Goal: Check status: Check status

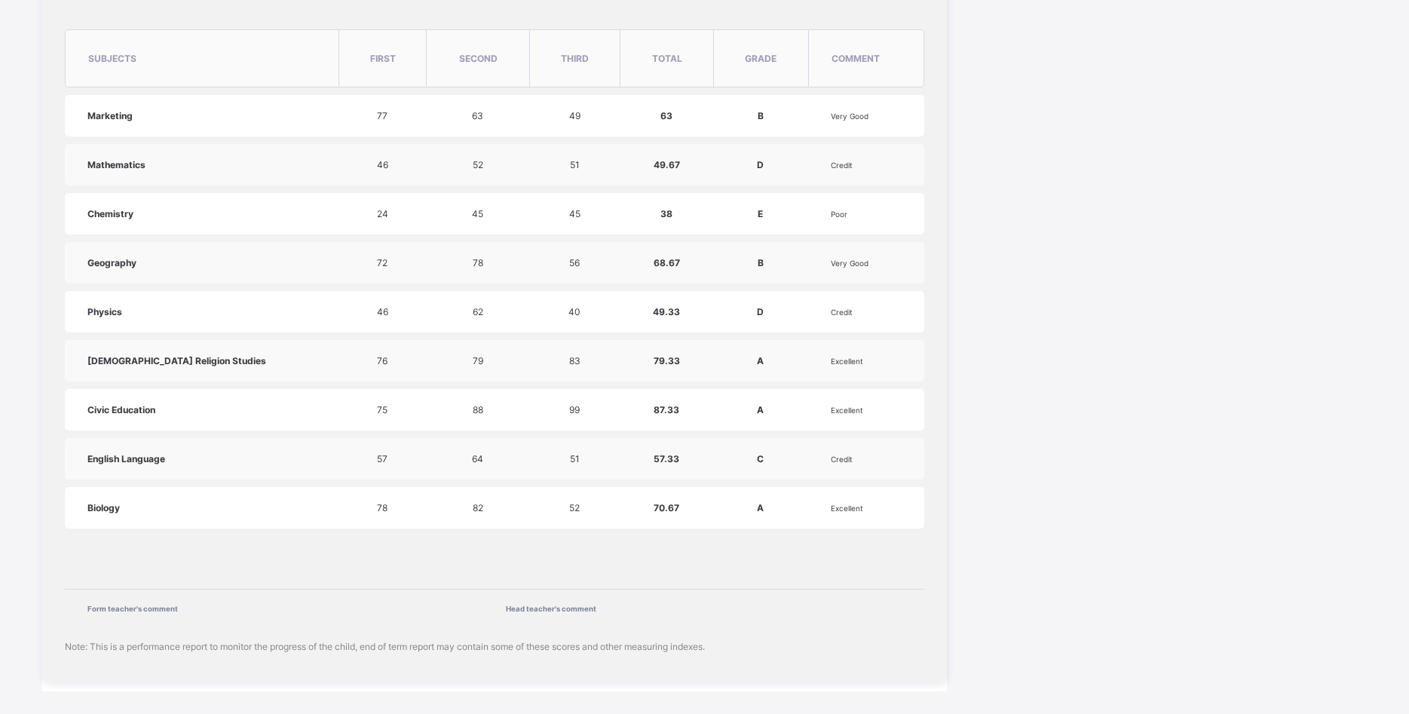
scroll to position [681, 0]
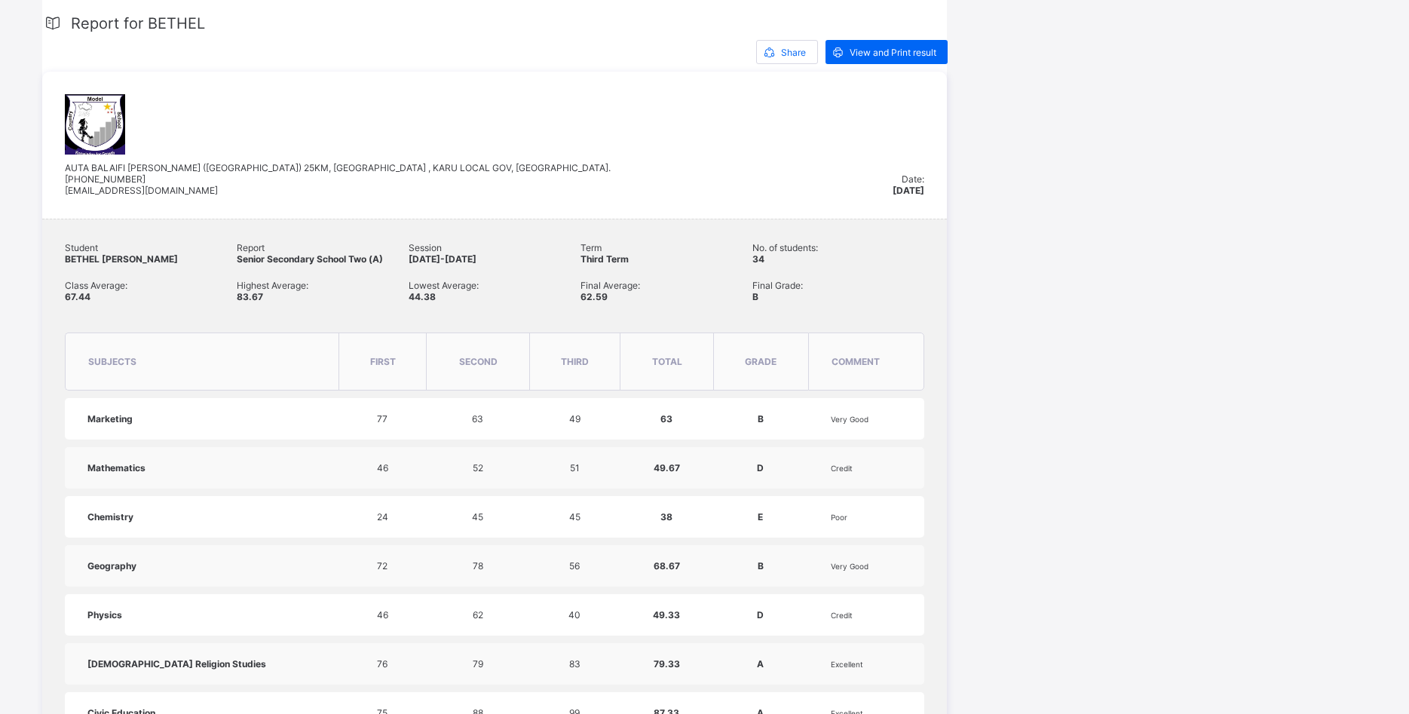
scroll to position [308, 0]
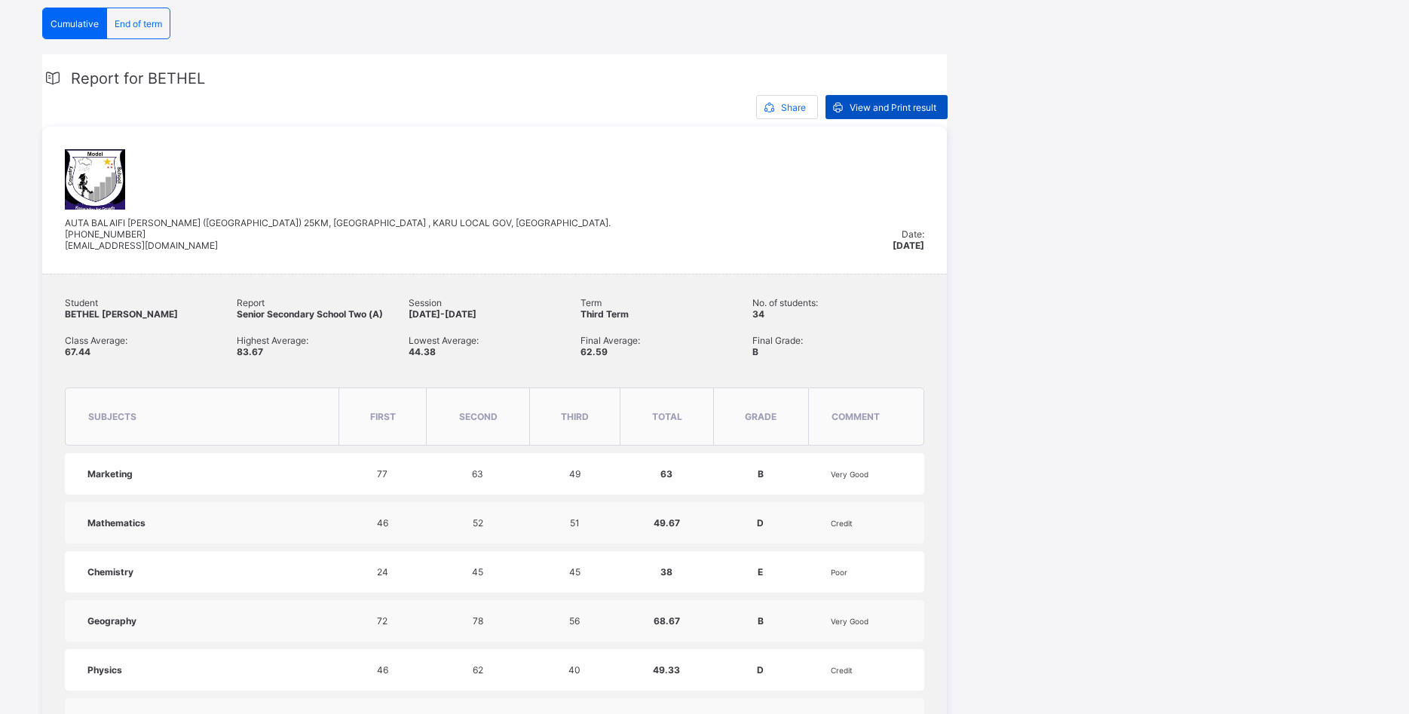
click at [892, 106] on span "View and Print result" at bounding box center [893, 107] width 87 height 11
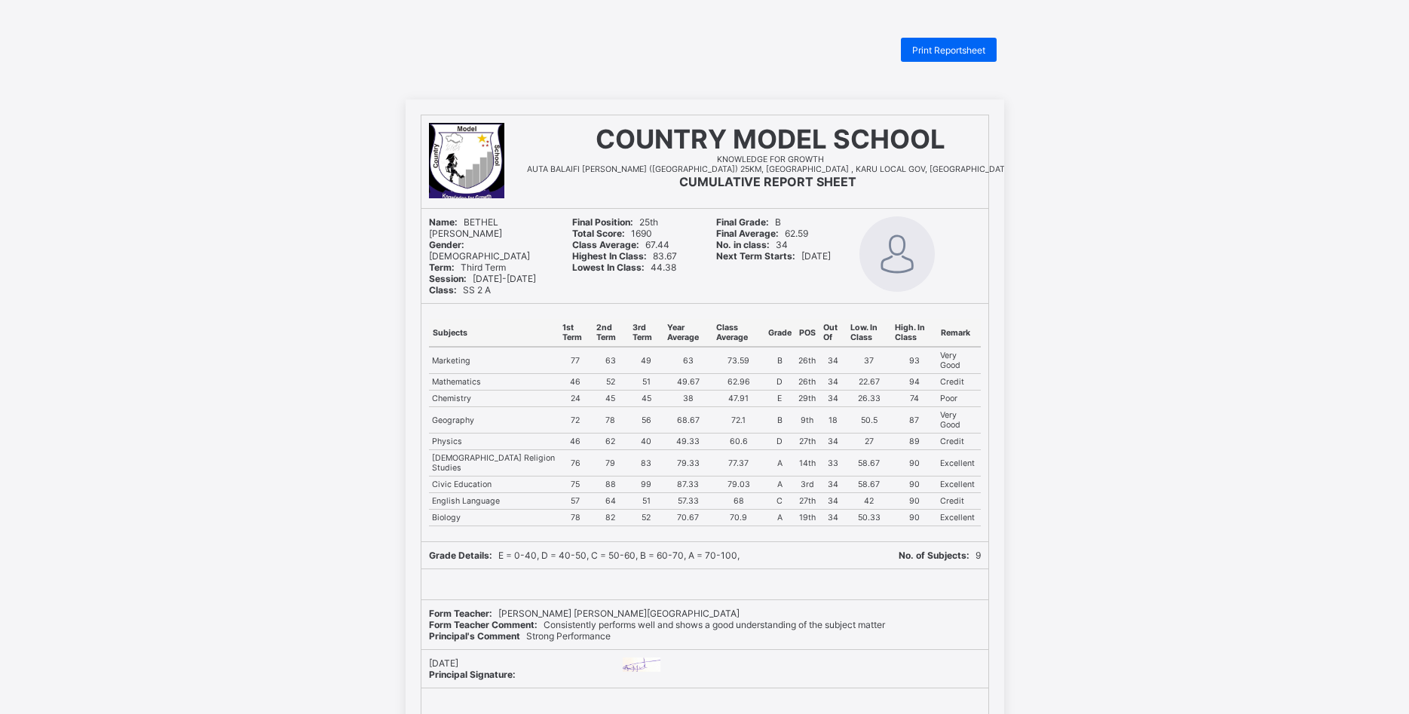
scroll to position [260, 0]
